Goal: Information Seeking & Learning: Understand process/instructions

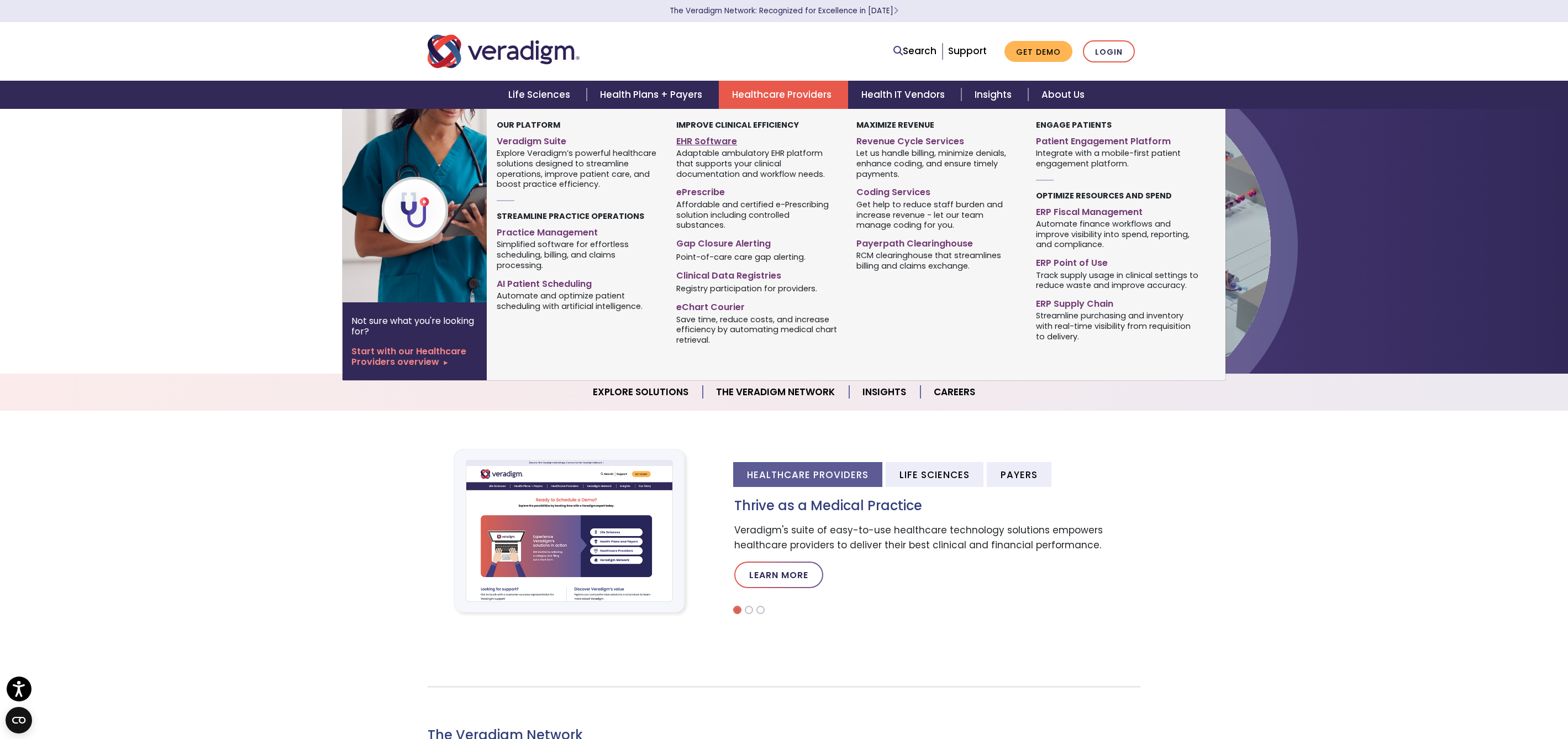
click at [723, 138] on link "EHR Software" at bounding box center [758, 139] width 163 height 16
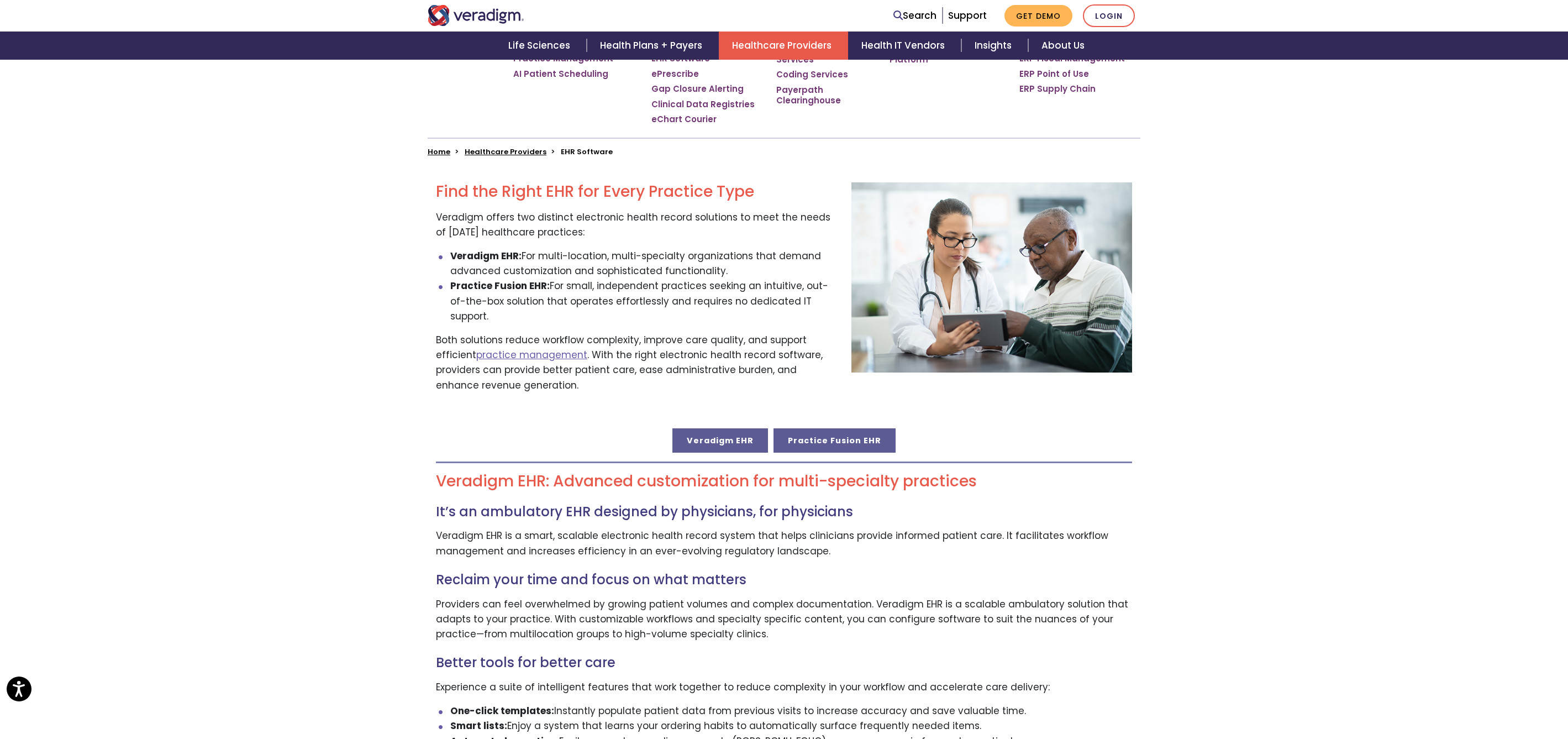
scroll to position [300, 0]
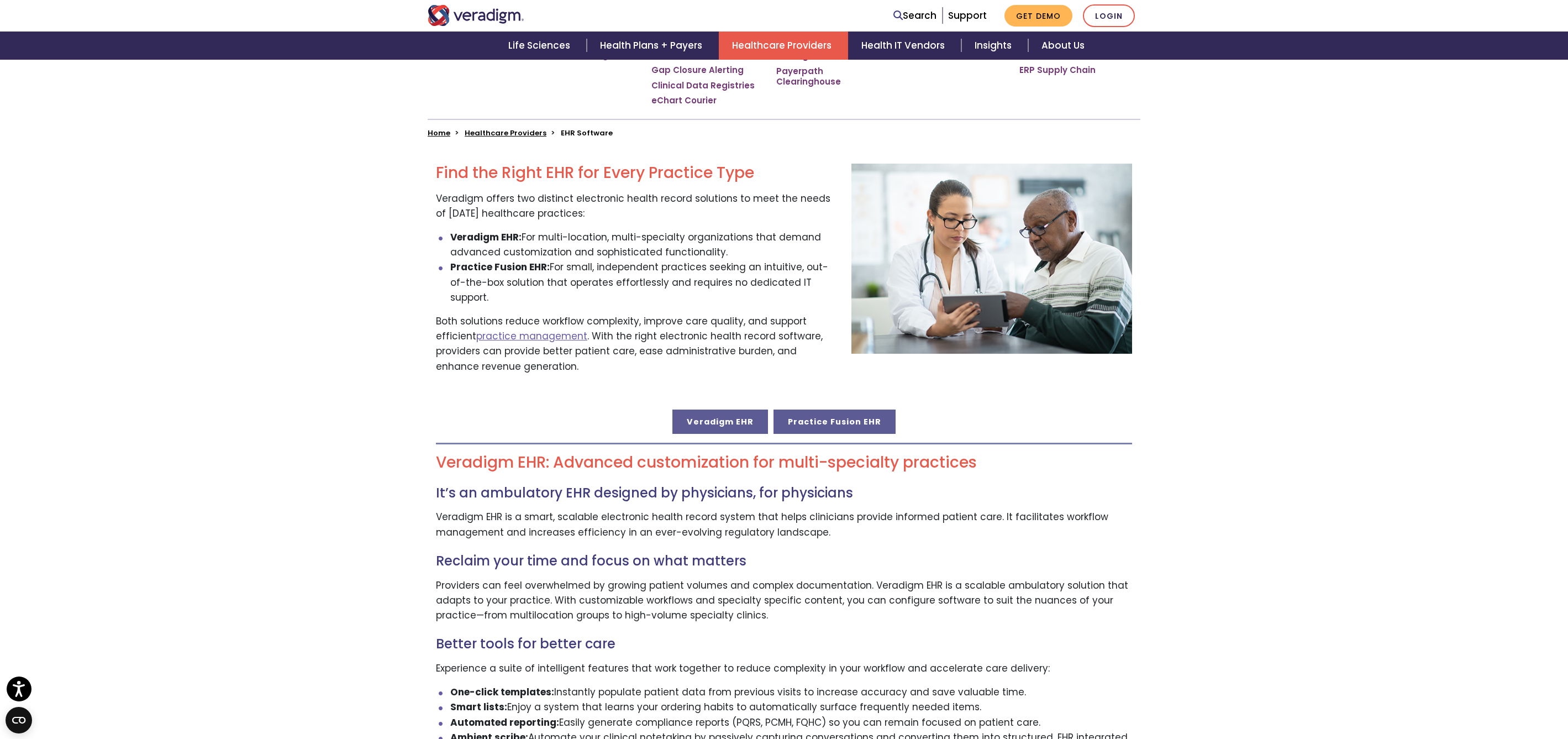
click at [831, 410] on link "Practice Fusion EHR" at bounding box center [835, 422] width 122 height 24
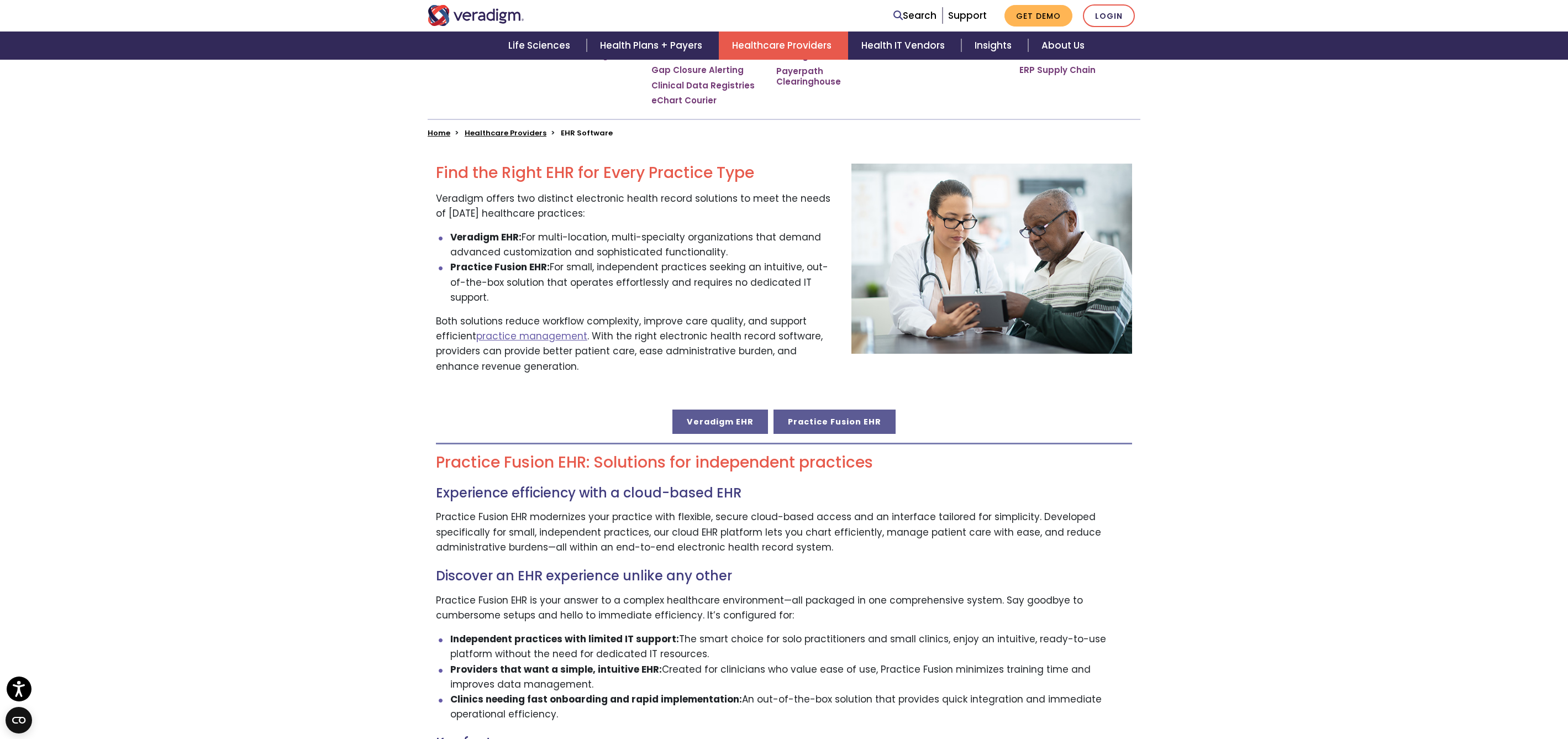
click at [738, 410] on link "Veradigm EHR" at bounding box center [720, 422] width 96 height 24
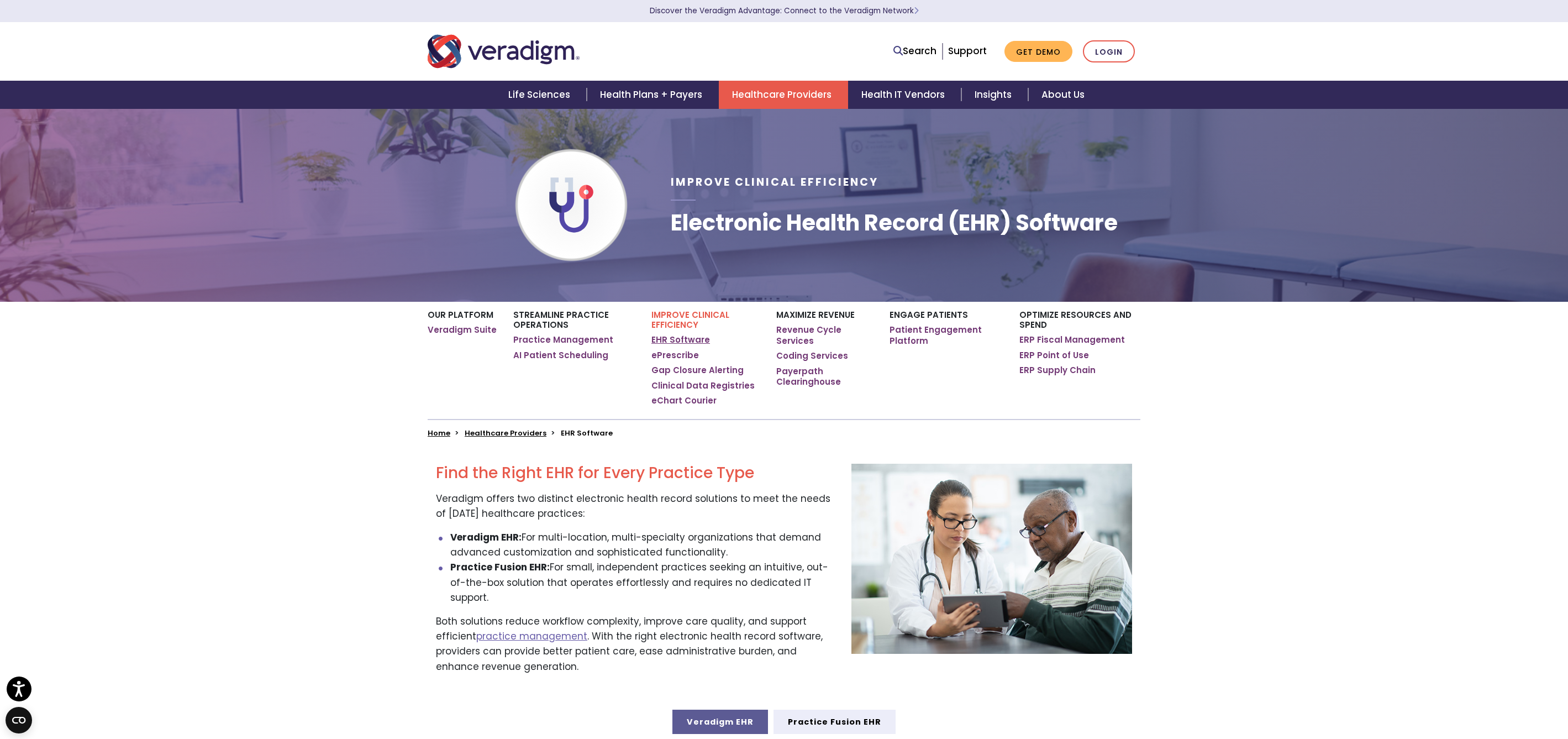
click at [688, 338] on link "EHR Software" at bounding box center [681, 340] width 58 height 11
